Goal: Task Accomplishment & Management: Use online tool/utility

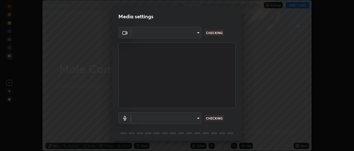
scroll to position [151, 353]
type input "ad6db9ec64aa91bb9d367053e8f3ae0092521a506c05523ccadca3fd020023ed"
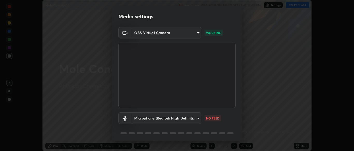
click at [194, 116] on body "Erase all Mole Concept 18 Recording WAS SCHEDULED TO START AT 12:40 PM Settings…" at bounding box center [177, 75] width 354 height 151
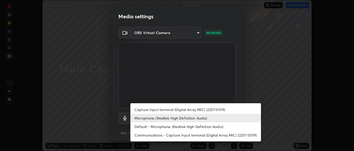
click at [199, 109] on li "Capture Input terminal (Digital Array MIC) (2207:0019)" at bounding box center [195, 110] width 130 height 9
type input "fe2f9d7fbe795f39fd3beed49266493f793ed8e049d8c46fdf93086c7a17dfc4"
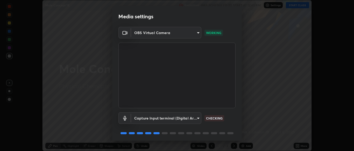
scroll to position [18, 0]
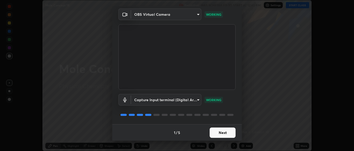
click at [216, 134] on button "Next" at bounding box center [222, 133] width 26 height 10
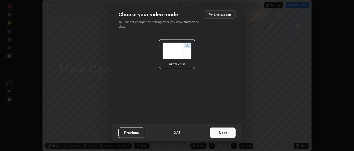
scroll to position [0, 0]
click at [217, 134] on button "Next" at bounding box center [222, 133] width 26 height 10
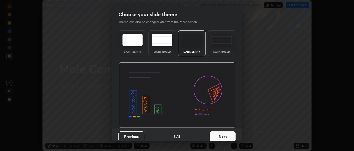
click at [219, 134] on button "Next" at bounding box center [222, 137] width 26 height 10
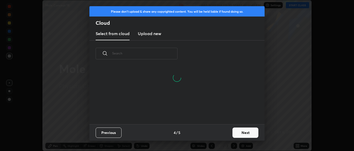
click at [233, 133] on button "Next" at bounding box center [245, 133] width 26 height 10
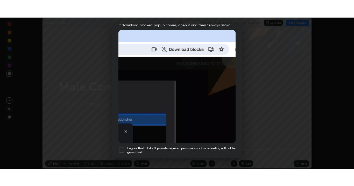
scroll to position [124, 0]
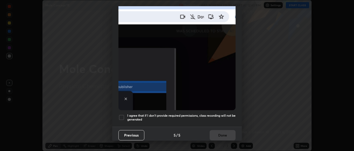
click at [218, 115] on h5 "I agree that if I don't provide required permissions, class recording will not …" at bounding box center [181, 118] width 108 height 8
click at [222, 134] on button "Done" at bounding box center [222, 135] width 26 height 10
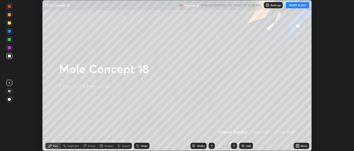
click at [302, 5] on button "START CLASS" at bounding box center [296, 5] width 23 height 6
click at [296, 145] on icon at bounding box center [296, 145] width 1 height 1
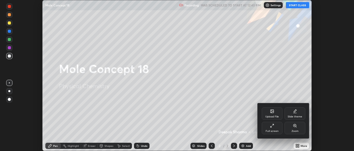
click at [274, 129] on div "Full screen" at bounding box center [271, 128] width 21 height 12
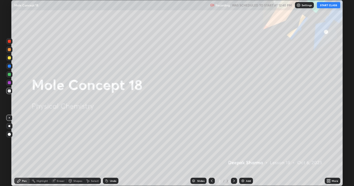
scroll to position [186, 354]
click at [243, 151] on img at bounding box center [242, 181] width 4 height 4
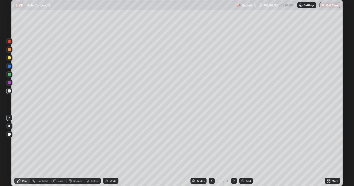
click at [12, 57] on div at bounding box center [9, 58] width 6 height 6
click at [210, 151] on icon at bounding box center [211, 181] width 4 height 4
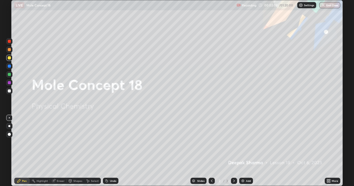
click at [233, 151] on icon at bounding box center [234, 181] width 4 height 4
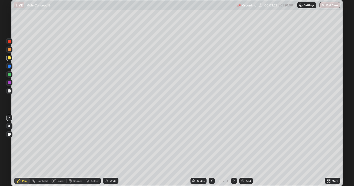
click at [76, 151] on div "Shapes" at bounding box center [77, 181] width 9 height 3
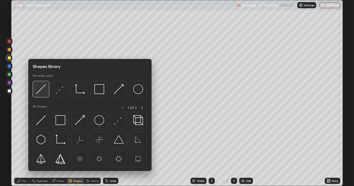
click at [42, 87] on img at bounding box center [41, 89] width 10 height 10
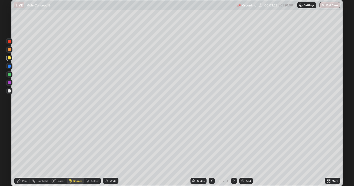
click at [24, 151] on div "Pen" at bounding box center [24, 181] width 5 height 3
click at [110, 151] on div "Undo" at bounding box center [113, 181] width 6 height 3
click at [108, 151] on div "Undo" at bounding box center [111, 181] width 16 height 6
click at [12, 77] on div at bounding box center [9, 74] width 6 height 8
click at [213, 151] on div at bounding box center [211, 181] width 6 height 6
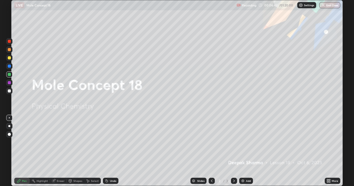
click at [233, 151] on icon at bounding box center [234, 181] width 4 height 4
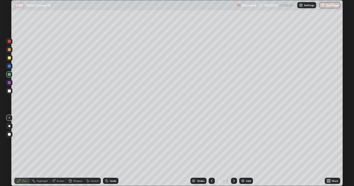
click at [244, 151] on img at bounding box center [242, 181] width 4 height 4
click at [73, 151] on div "Shapes" at bounding box center [77, 181] width 9 height 3
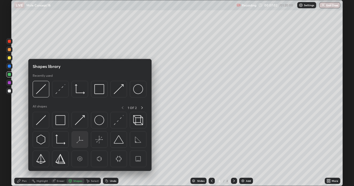
click at [82, 136] on img at bounding box center [80, 140] width 10 height 10
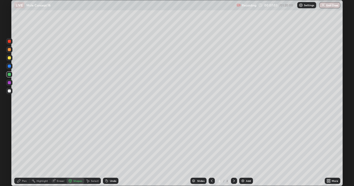
click at [5, 56] on div "Erase all" at bounding box center [9, 93] width 12 height 166
click at [11, 57] on div at bounding box center [9, 58] width 6 height 6
click at [71, 151] on icon at bounding box center [70, 181] width 4 height 4
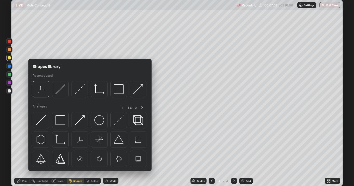
click at [11, 90] on div at bounding box center [9, 91] width 6 height 6
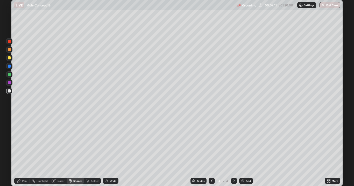
click at [22, 151] on div "Pen" at bounding box center [22, 181] width 16 height 6
click at [75, 151] on div "Shapes" at bounding box center [77, 181] width 9 height 3
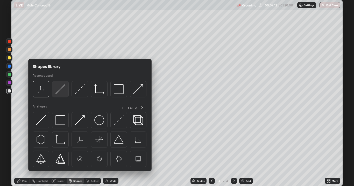
click at [63, 86] on img at bounding box center [60, 89] width 10 height 10
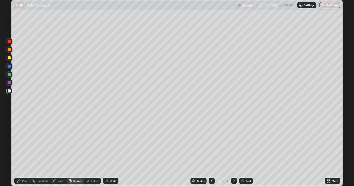
click at [10, 67] on div at bounding box center [9, 66] width 3 height 3
click at [111, 151] on div "Undo" at bounding box center [113, 181] width 6 height 3
click at [70, 151] on icon at bounding box center [70, 182] width 0 height 2
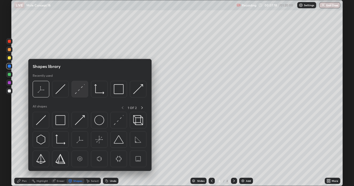
click at [80, 86] on img at bounding box center [80, 89] width 10 height 10
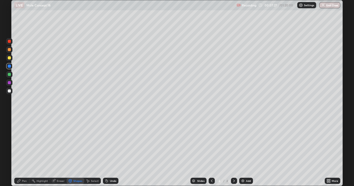
click at [21, 151] on icon at bounding box center [19, 181] width 4 height 4
click at [10, 91] on div at bounding box center [9, 91] width 3 height 3
click at [75, 151] on div "Shapes" at bounding box center [77, 181] width 9 height 3
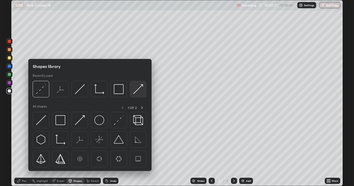
click at [135, 86] on img at bounding box center [138, 89] width 10 height 10
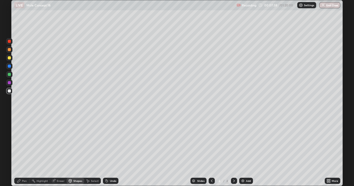
click at [10, 48] on div at bounding box center [9, 49] width 3 height 3
click at [24, 151] on div "Pen" at bounding box center [22, 181] width 16 height 6
click at [10, 76] on div at bounding box center [9, 74] width 6 height 6
click at [12, 58] on div at bounding box center [9, 58] width 8 height 8
click at [106, 151] on icon at bounding box center [106, 180] width 1 height 1
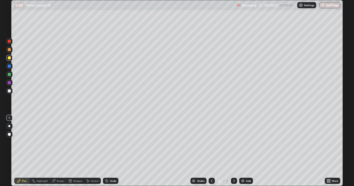
click at [76, 151] on div "Shapes" at bounding box center [76, 181] width 18 height 6
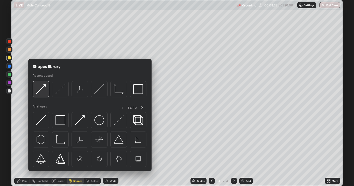
click at [39, 88] on img at bounding box center [41, 89] width 10 height 10
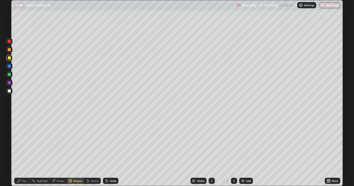
click at [10, 67] on div at bounding box center [9, 66] width 3 height 3
click at [12, 83] on div at bounding box center [9, 83] width 6 height 6
click at [22, 151] on div "Pen" at bounding box center [24, 181] width 5 height 3
click at [11, 74] on div at bounding box center [9, 74] width 6 height 6
click at [211, 151] on icon at bounding box center [211, 181] width 4 height 4
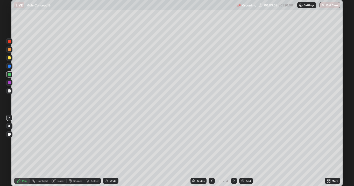
click at [11, 92] on div at bounding box center [9, 91] width 6 height 6
click at [234, 151] on div at bounding box center [234, 181] width 6 height 10
click at [211, 151] on icon at bounding box center [211, 181] width 4 height 4
click at [233, 151] on icon at bounding box center [234, 181] width 4 height 4
click at [211, 151] on icon at bounding box center [211, 181] width 4 height 4
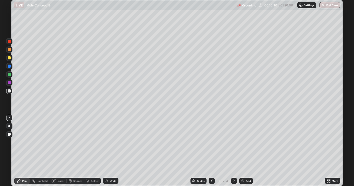
click at [233, 151] on icon at bounding box center [234, 181] width 4 height 4
click at [211, 151] on icon at bounding box center [211, 181] width 4 height 4
click at [233, 151] on icon at bounding box center [234, 181] width 4 height 4
click at [211, 151] on icon at bounding box center [211, 181] width 4 height 4
click at [233, 151] on div at bounding box center [234, 181] width 6 height 6
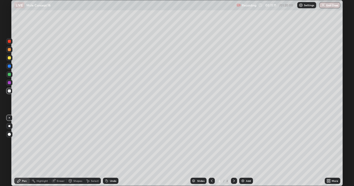
click at [211, 151] on icon at bounding box center [211, 181] width 4 height 4
click at [233, 151] on icon at bounding box center [234, 181] width 2 height 3
click at [209, 151] on icon at bounding box center [211, 181] width 4 height 4
click at [232, 151] on icon at bounding box center [234, 181] width 4 height 4
click at [212, 151] on icon at bounding box center [211, 181] width 4 height 4
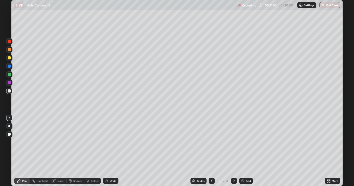
click at [8, 66] on div at bounding box center [9, 66] width 3 height 3
click at [236, 151] on div at bounding box center [234, 181] width 6 height 6
click at [211, 151] on icon at bounding box center [211, 181] width 4 height 4
click at [236, 151] on div at bounding box center [234, 181] width 6 height 10
click at [212, 151] on icon at bounding box center [211, 181] width 4 height 4
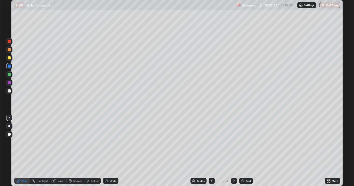
click at [10, 90] on div at bounding box center [9, 91] width 3 height 3
click at [11, 83] on div at bounding box center [9, 83] width 6 height 6
click at [233, 151] on icon at bounding box center [234, 181] width 4 height 4
click at [214, 151] on div at bounding box center [211, 181] width 6 height 6
click at [11, 89] on div at bounding box center [9, 91] width 6 height 6
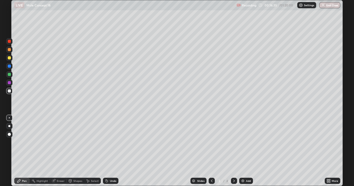
click at [232, 151] on icon at bounding box center [234, 181] width 4 height 4
click at [244, 151] on img at bounding box center [242, 181] width 4 height 4
click at [7, 57] on div at bounding box center [9, 58] width 6 height 6
click at [61, 151] on div "Eraser" at bounding box center [61, 181] width 8 height 3
click at [13, 135] on div at bounding box center [9, 134] width 8 height 8
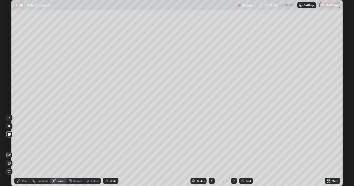
click at [25, 151] on div "Pen" at bounding box center [24, 181] width 5 height 3
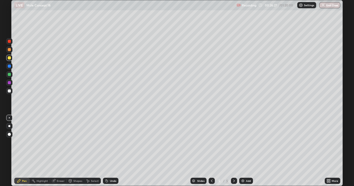
click at [14, 76] on div "Erase all" at bounding box center [9, 93] width 12 height 166
click at [10, 74] on div at bounding box center [9, 74] width 3 height 3
click at [242, 151] on img at bounding box center [242, 181] width 4 height 4
click at [211, 151] on icon at bounding box center [211, 181] width 4 height 4
click at [234, 151] on div at bounding box center [234, 181] width 6 height 10
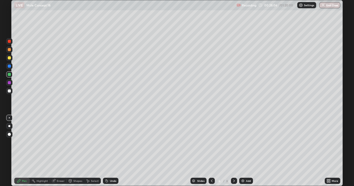
click at [211, 151] on icon at bounding box center [212, 181] width 2 height 3
click at [234, 151] on icon at bounding box center [234, 181] width 4 height 4
click at [211, 151] on icon at bounding box center [211, 181] width 4 height 4
click at [236, 151] on div at bounding box center [234, 181] width 6 height 6
click at [211, 151] on div at bounding box center [211, 181] width 6 height 6
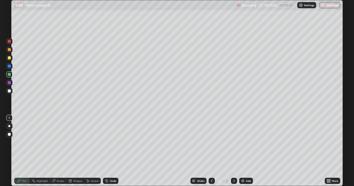
click at [243, 151] on div "Add" at bounding box center [246, 181] width 14 height 6
click at [11, 56] on div at bounding box center [9, 58] width 6 height 6
click at [76, 151] on div "Shapes" at bounding box center [77, 181] width 9 height 3
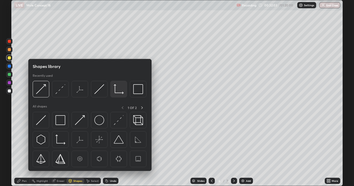
click at [119, 88] on img at bounding box center [119, 89] width 10 height 10
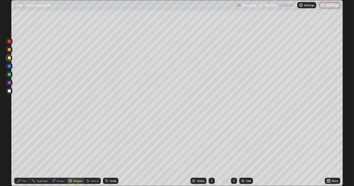
click at [21, 151] on div "Pen" at bounding box center [22, 181] width 16 height 6
click at [10, 74] on div at bounding box center [9, 74] width 3 height 3
click at [10, 90] on div at bounding box center [9, 91] width 3 height 3
click at [246, 151] on div "Add" at bounding box center [248, 181] width 5 height 3
click at [11, 59] on div at bounding box center [9, 58] width 6 height 6
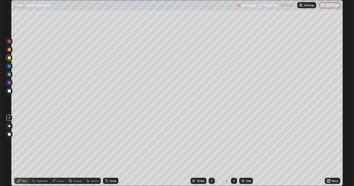
click at [13, 74] on div at bounding box center [9, 74] width 8 height 8
click at [242, 151] on img at bounding box center [242, 181] width 4 height 4
click at [12, 90] on div at bounding box center [9, 91] width 6 height 6
click at [211, 151] on icon at bounding box center [211, 181] width 4 height 4
click at [11, 74] on div at bounding box center [9, 74] width 3 height 3
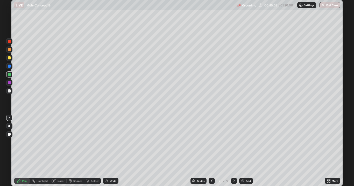
click at [10, 91] on div at bounding box center [9, 91] width 3 height 3
click at [12, 81] on div at bounding box center [9, 83] width 6 height 6
click at [12, 76] on div at bounding box center [9, 74] width 6 height 6
click at [233, 151] on icon at bounding box center [234, 181] width 2 height 3
click at [211, 151] on icon at bounding box center [211, 181] width 4 height 4
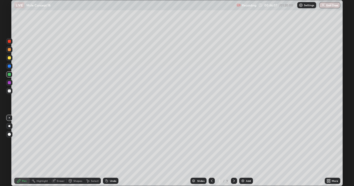
click at [9, 90] on div at bounding box center [9, 91] width 3 height 3
click at [239, 151] on div "Add" at bounding box center [246, 181] width 14 height 6
click at [10, 57] on div at bounding box center [9, 57] width 3 height 3
click at [10, 75] on div at bounding box center [9, 74] width 3 height 3
click at [12, 49] on div at bounding box center [9, 50] width 6 height 6
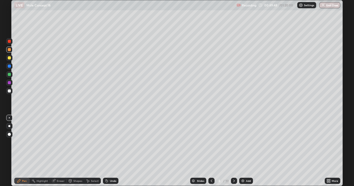
click at [12, 88] on div at bounding box center [9, 91] width 6 height 8
click at [246, 151] on div "Add" at bounding box center [248, 181] width 5 height 3
click at [9, 56] on div at bounding box center [9, 58] width 6 height 6
click at [106, 151] on icon at bounding box center [107, 181] width 2 height 2
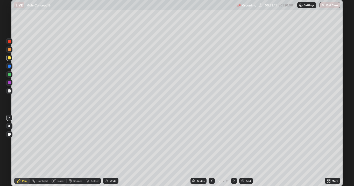
click at [109, 151] on div "Undo" at bounding box center [111, 181] width 16 height 6
click at [110, 151] on div "Undo" at bounding box center [113, 181] width 6 height 3
click at [244, 151] on img at bounding box center [242, 181] width 4 height 4
click at [211, 151] on icon at bounding box center [211, 181] width 4 height 4
click at [11, 74] on div at bounding box center [9, 74] width 6 height 6
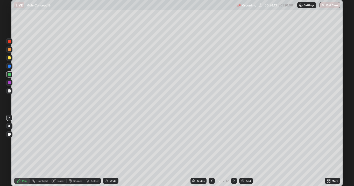
click at [233, 151] on icon at bounding box center [234, 181] width 4 height 4
click at [211, 151] on div at bounding box center [211, 181] width 6 height 6
click at [233, 151] on icon at bounding box center [234, 181] width 4 height 4
click at [211, 151] on icon at bounding box center [211, 181] width 4 height 4
click at [110, 151] on div "Undo" at bounding box center [113, 181] width 6 height 3
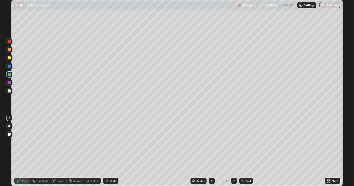
click at [246, 151] on div "Add" at bounding box center [246, 181] width 14 height 6
click at [10, 58] on div at bounding box center [9, 57] width 3 height 3
click at [12, 91] on div at bounding box center [9, 91] width 8 height 8
click at [244, 151] on img at bounding box center [242, 181] width 4 height 4
click at [74, 151] on div "Shapes" at bounding box center [77, 181] width 9 height 3
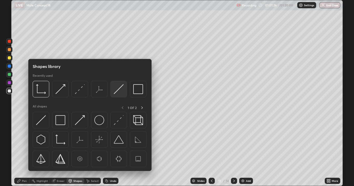
click at [121, 86] on img at bounding box center [119, 89] width 10 height 10
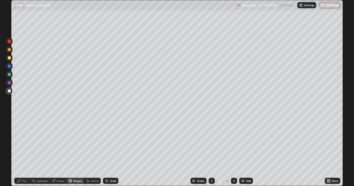
click at [8, 56] on div at bounding box center [9, 58] width 6 height 6
click at [23, 151] on div "Pen" at bounding box center [24, 181] width 5 height 3
click at [78, 151] on div "Shapes" at bounding box center [77, 181] width 9 height 3
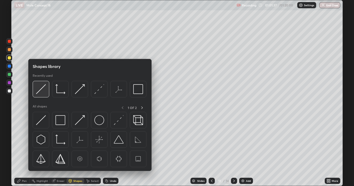
click at [46, 89] on img at bounding box center [41, 89] width 10 height 10
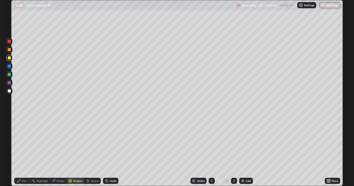
click at [21, 151] on div "Pen" at bounding box center [22, 181] width 16 height 6
click at [12, 74] on div at bounding box center [9, 74] width 6 height 6
click at [211, 151] on icon at bounding box center [211, 181] width 4 height 4
click at [234, 151] on icon at bounding box center [234, 181] width 4 height 4
click at [11, 83] on div at bounding box center [9, 82] width 3 height 3
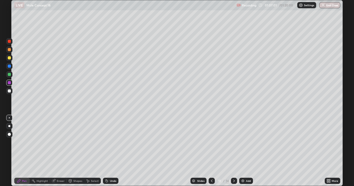
click at [11, 66] on div at bounding box center [9, 66] width 6 height 6
click at [111, 151] on div "Undo" at bounding box center [113, 181] width 6 height 3
click at [327, 3] on button "End Class" at bounding box center [329, 5] width 21 height 6
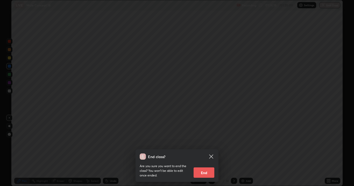
click at [201, 151] on button "End" at bounding box center [203, 173] width 21 height 10
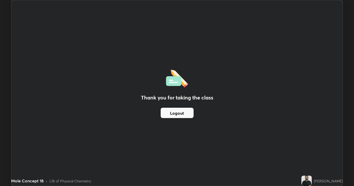
click at [179, 116] on button "Logout" at bounding box center [176, 113] width 33 height 10
click at [181, 113] on button "Logout" at bounding box center [176, 113] width 33 height 10
